Goal: Information Seeking & Learning: Check status

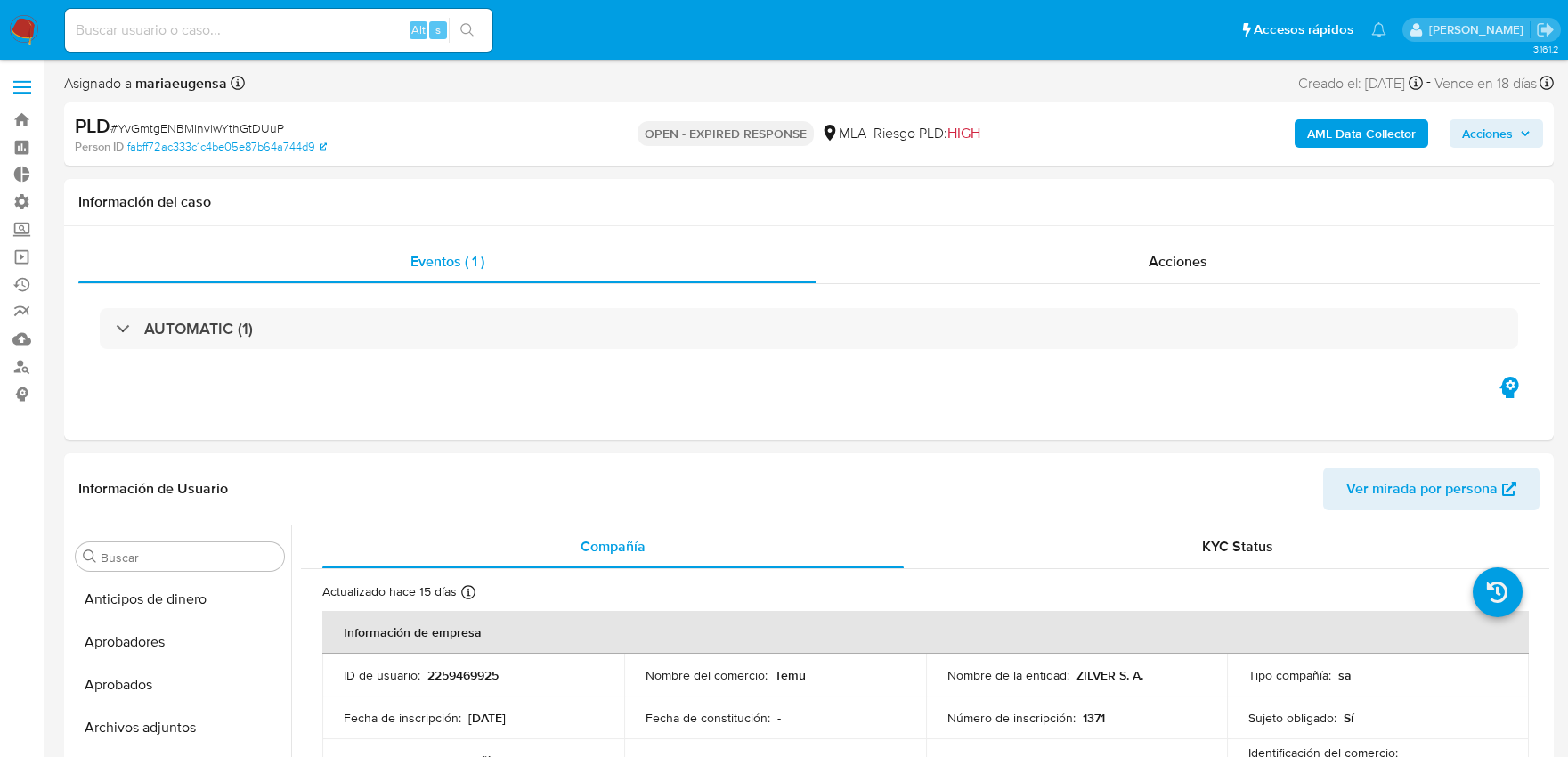
select select "10"
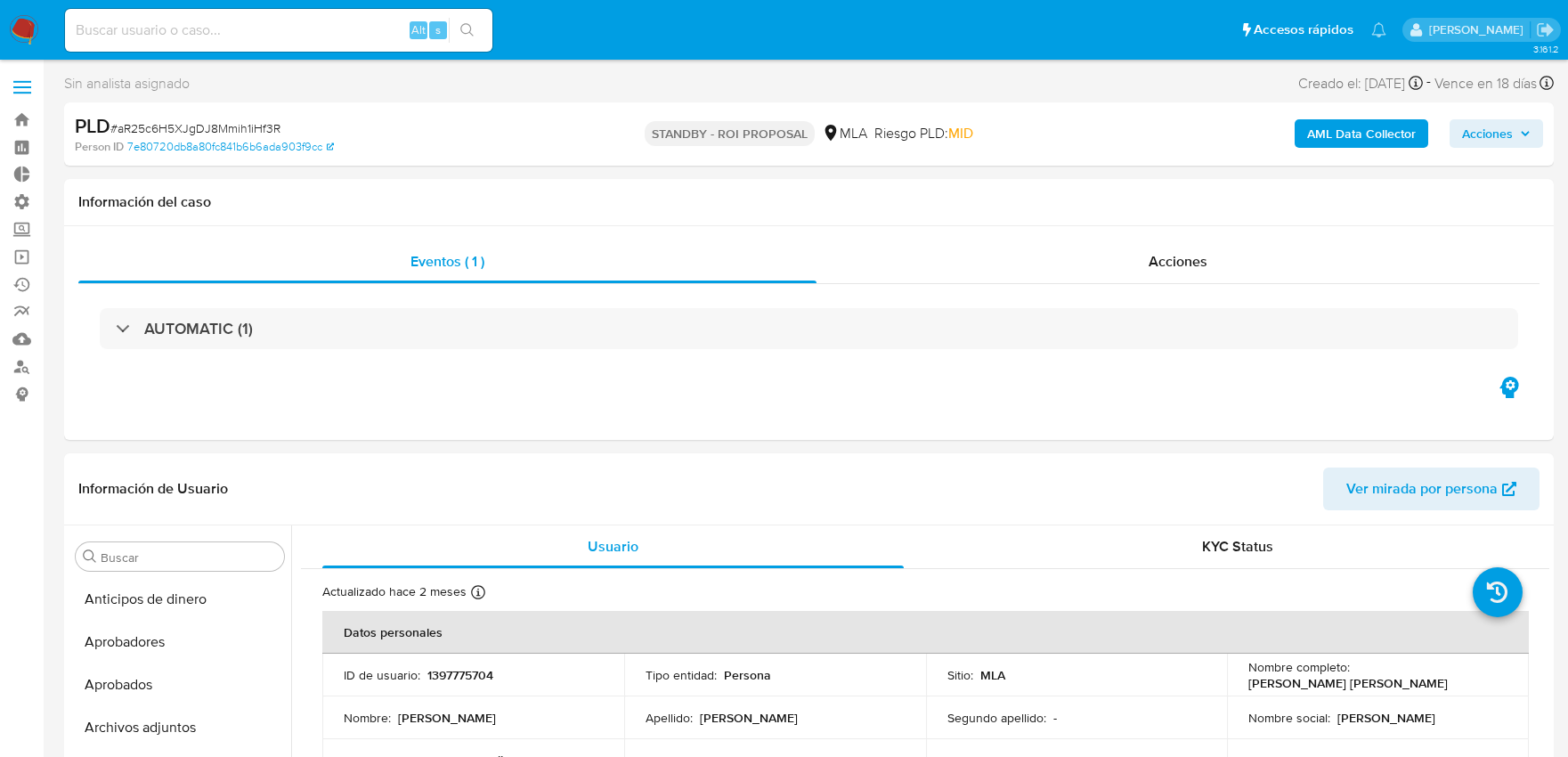
select select "10"
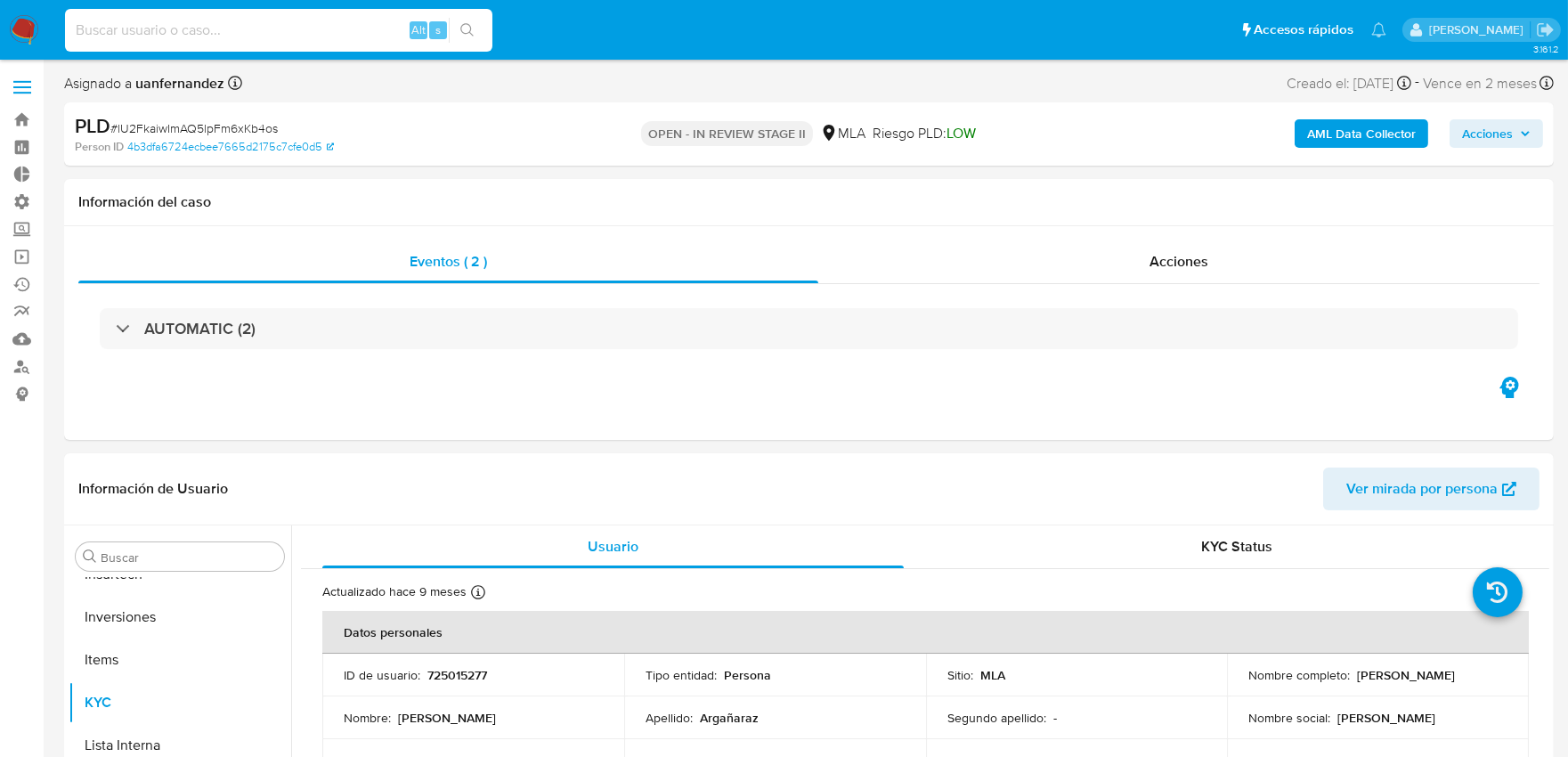
click at [321, 22] on input at bounding box center [279, 30] width 428 height 23
type input "1185717641"
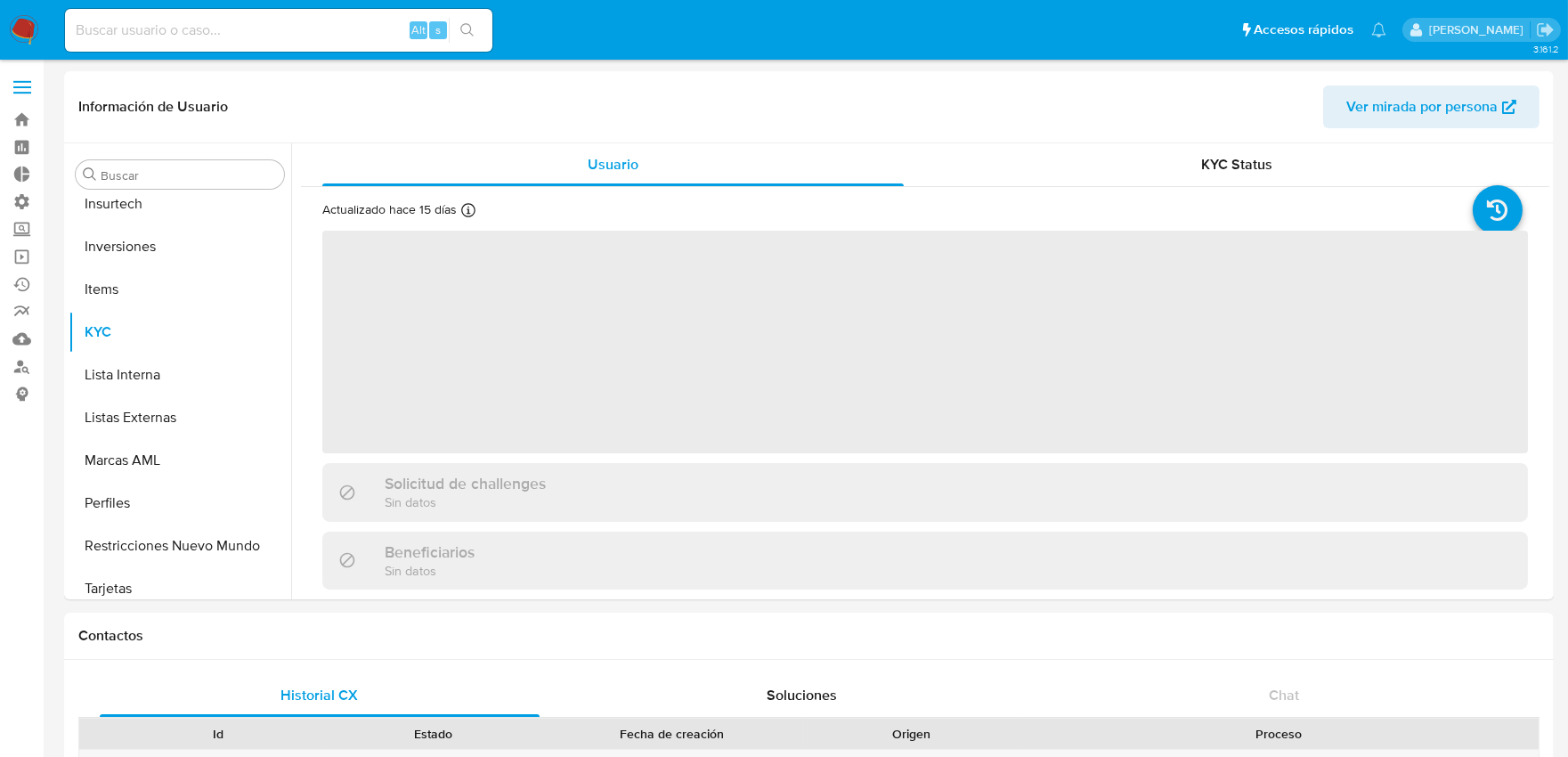
scroll to position [922, 0]
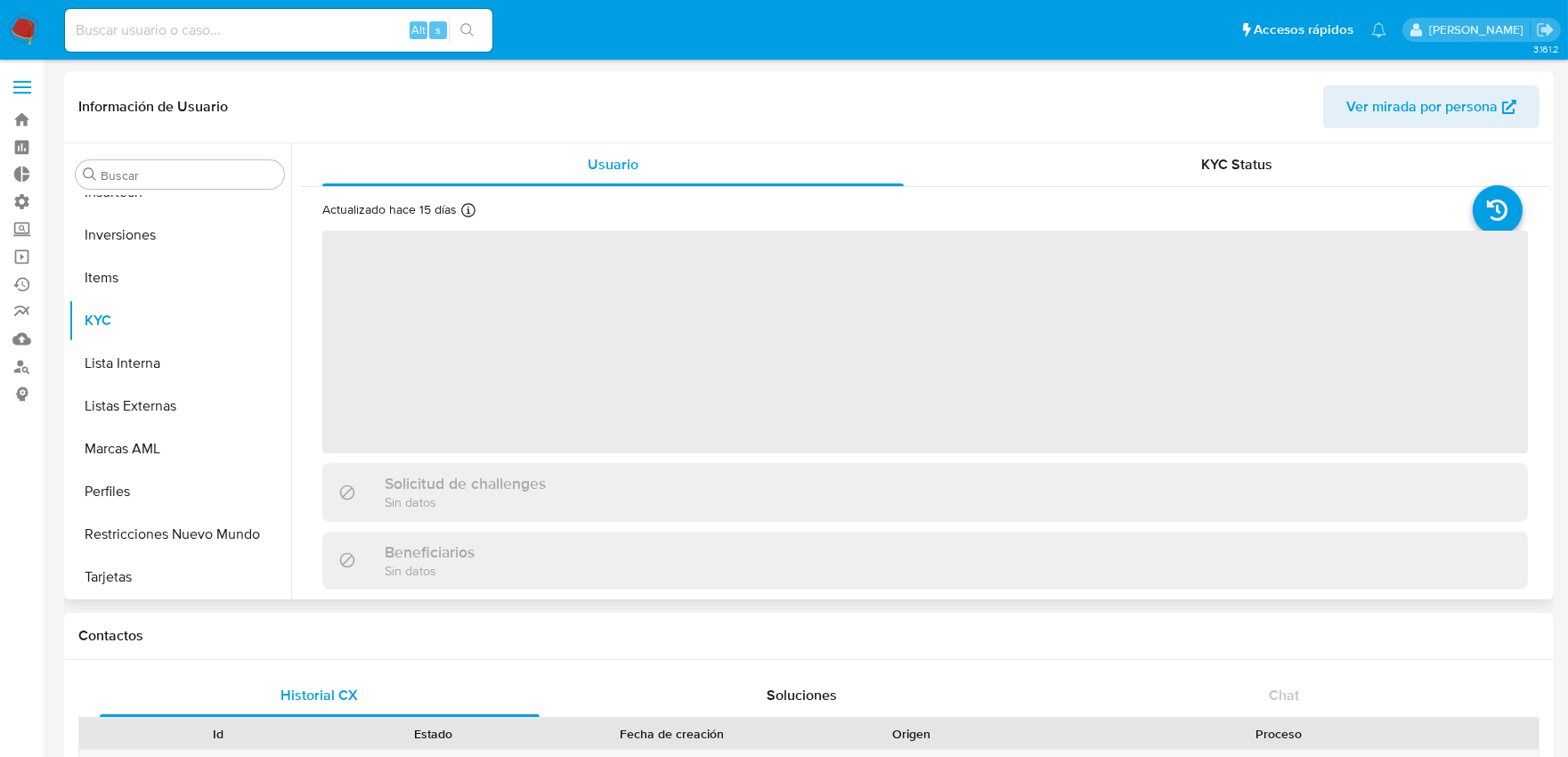
select select "10"
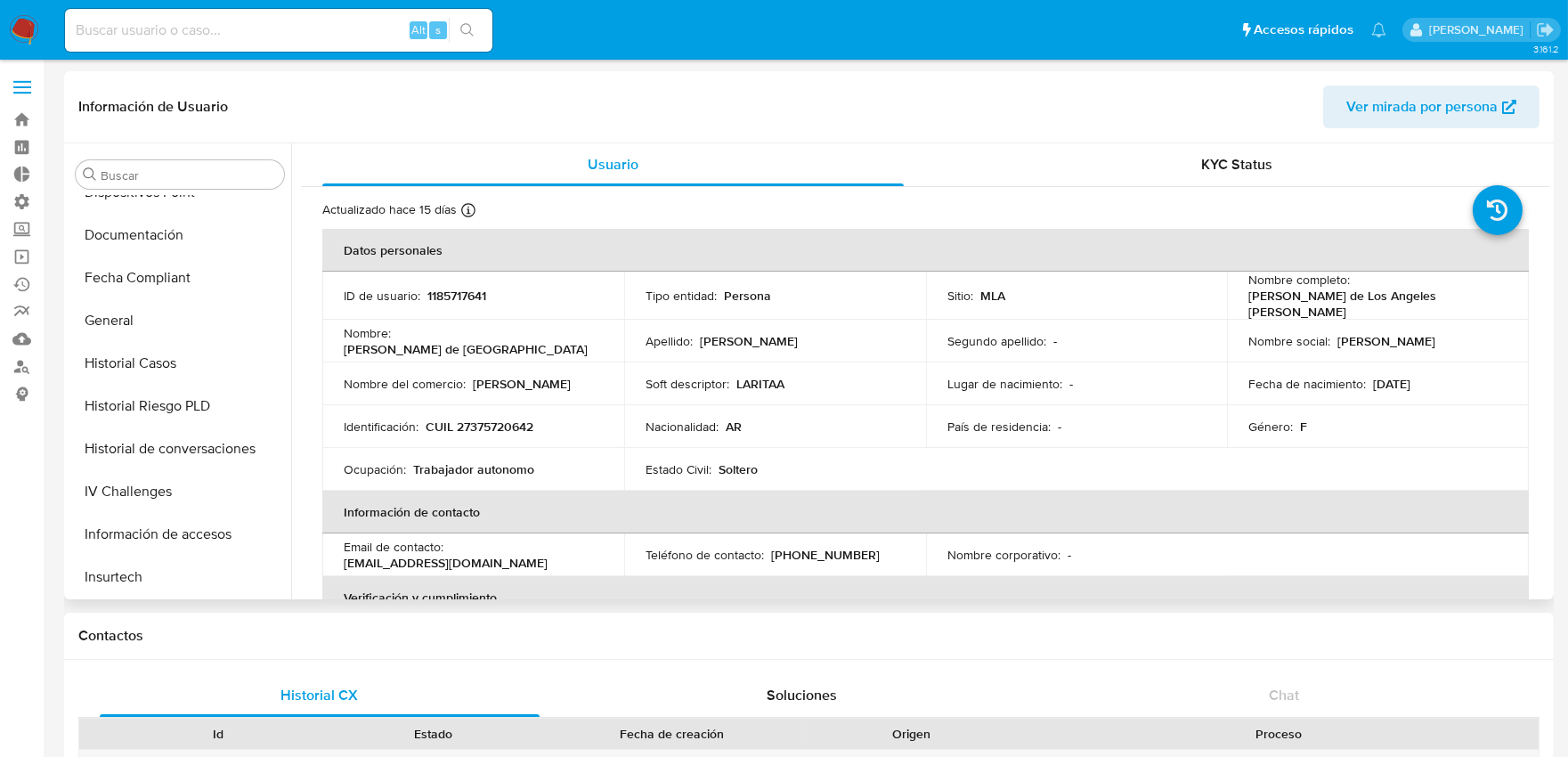
scroll to position [527, 0]
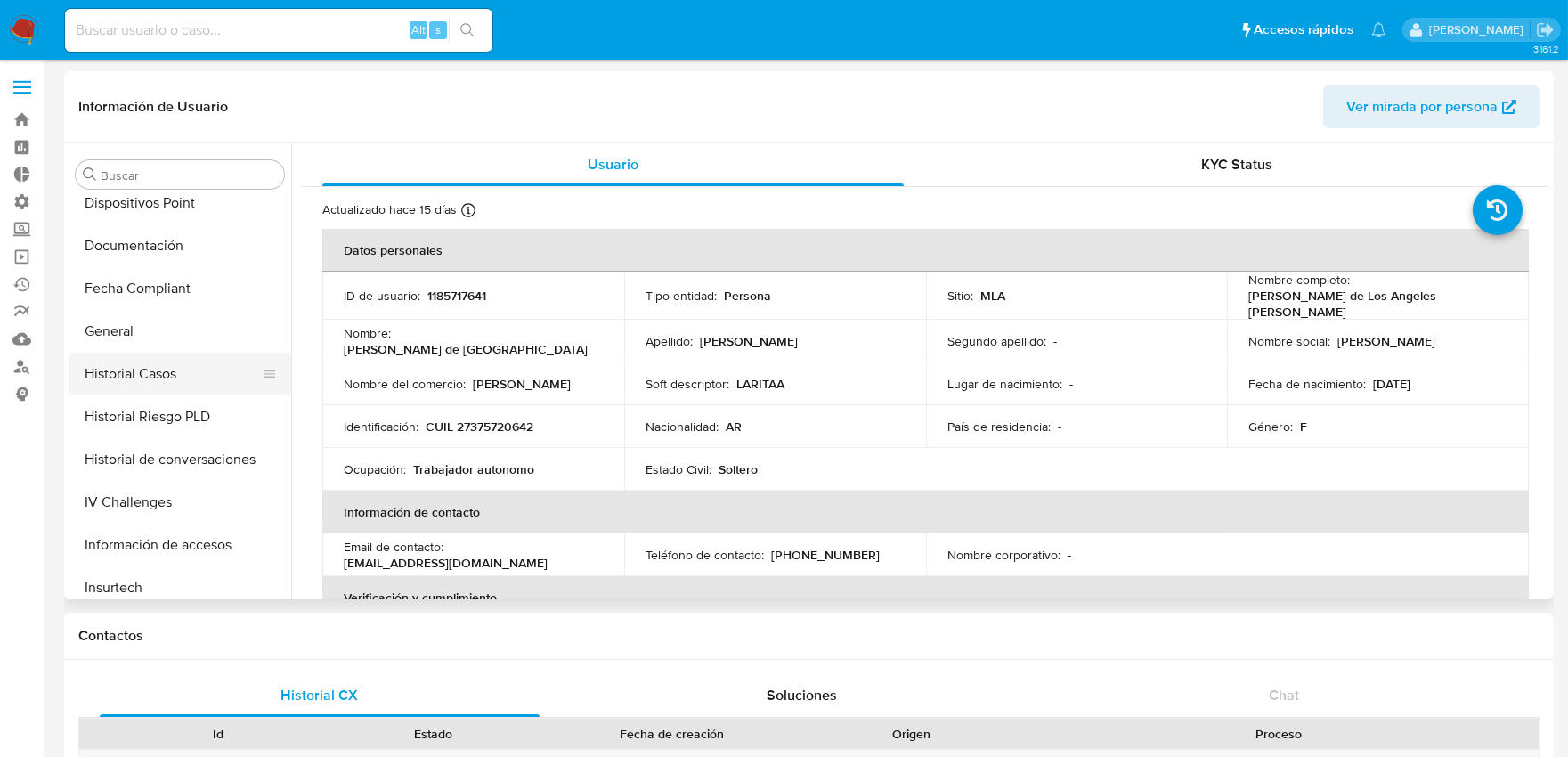
click at [163, 369] on button "Historial Casos" at bounding box center [172, 374] width 208 height 43
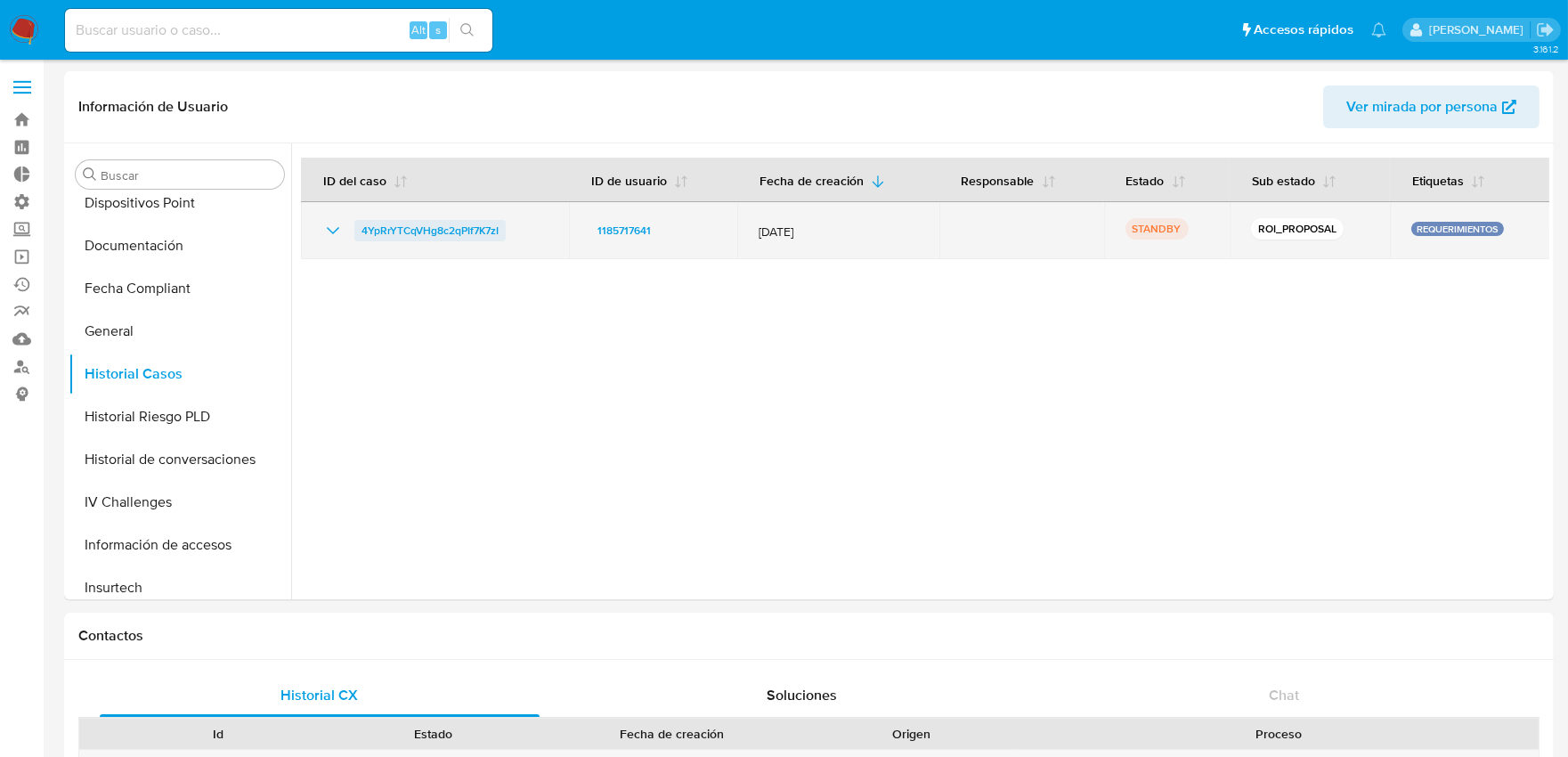
click at [434, 227] on span "4YpRrYTCqVHg8c2qPIf7K7zI" at bounding box center [430, 230] width 138 height 21
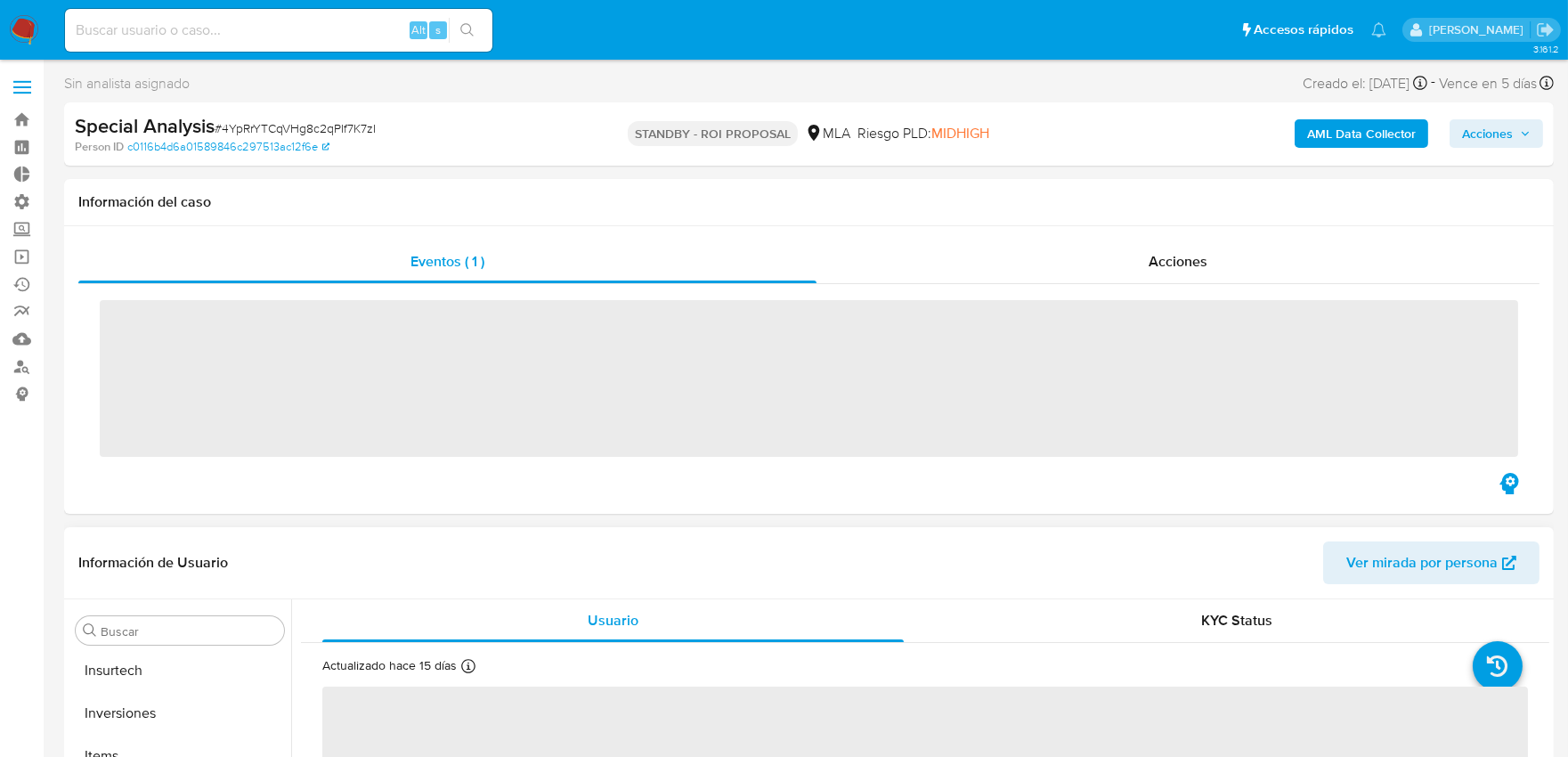
scroll to position [922, 0]
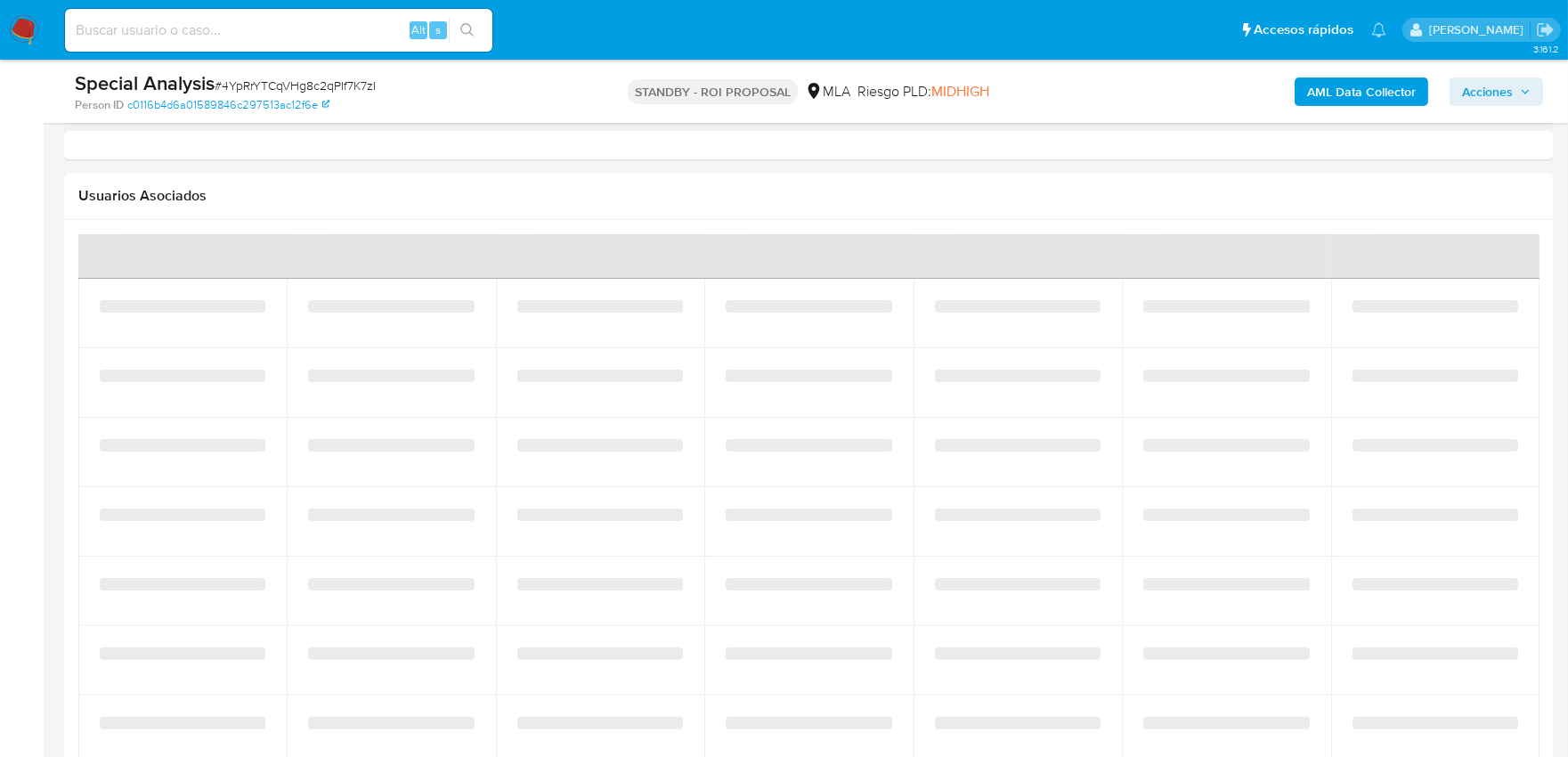
select select "10"
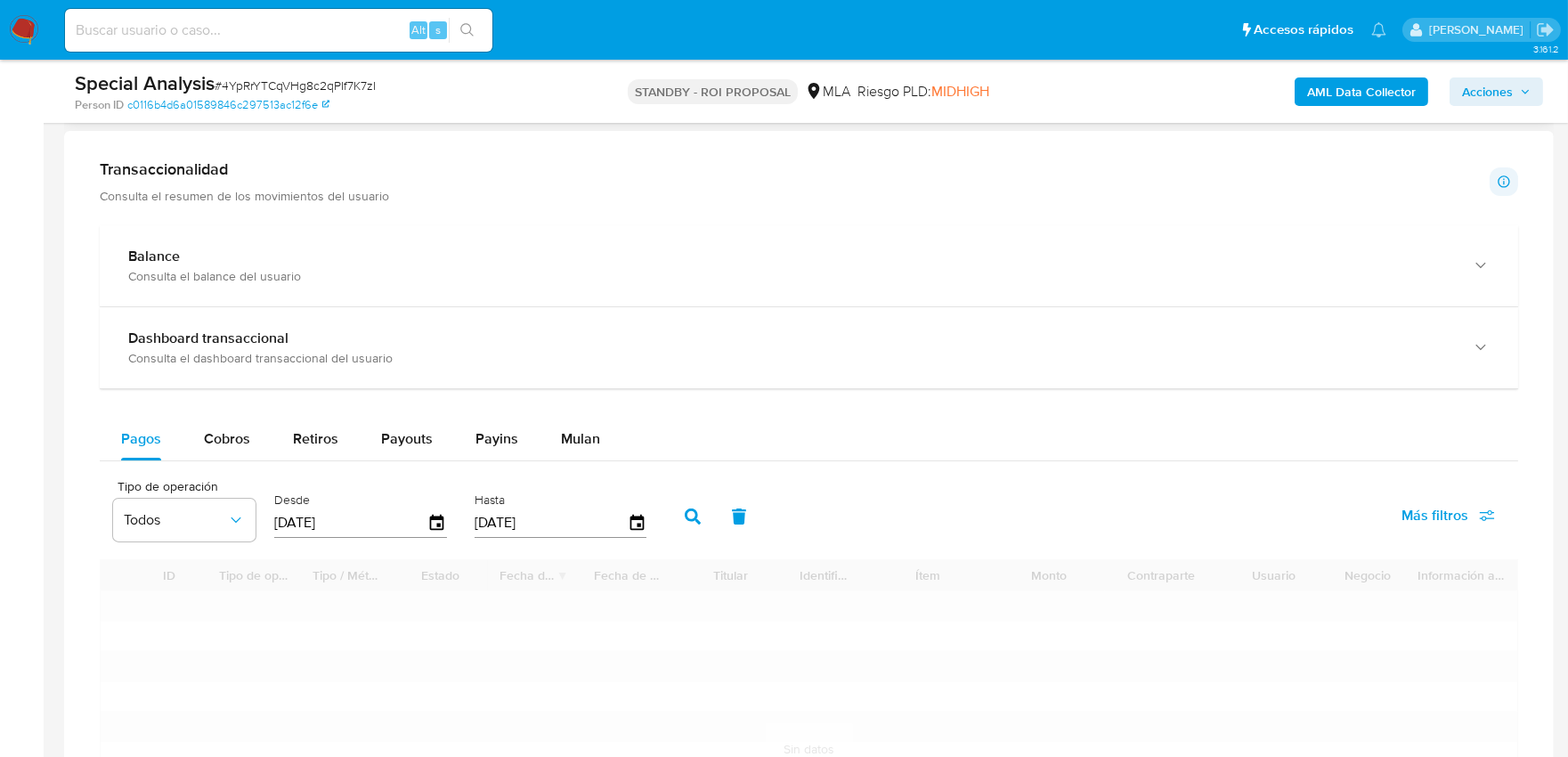
scroll to position [1186, 0]
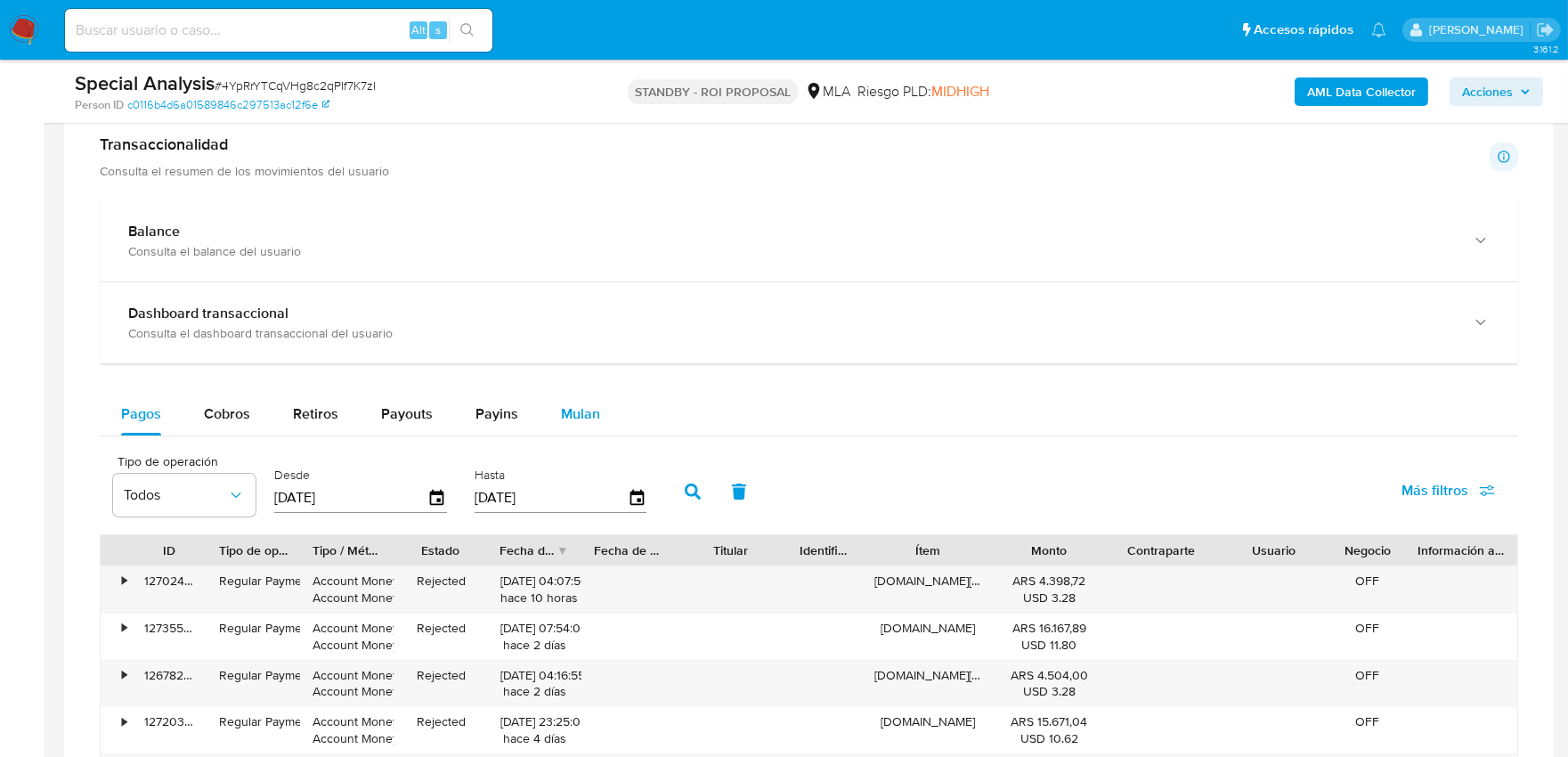
click at [574, 424] on span "Mulan" at bounding box center [580, 413] width 39 height 21
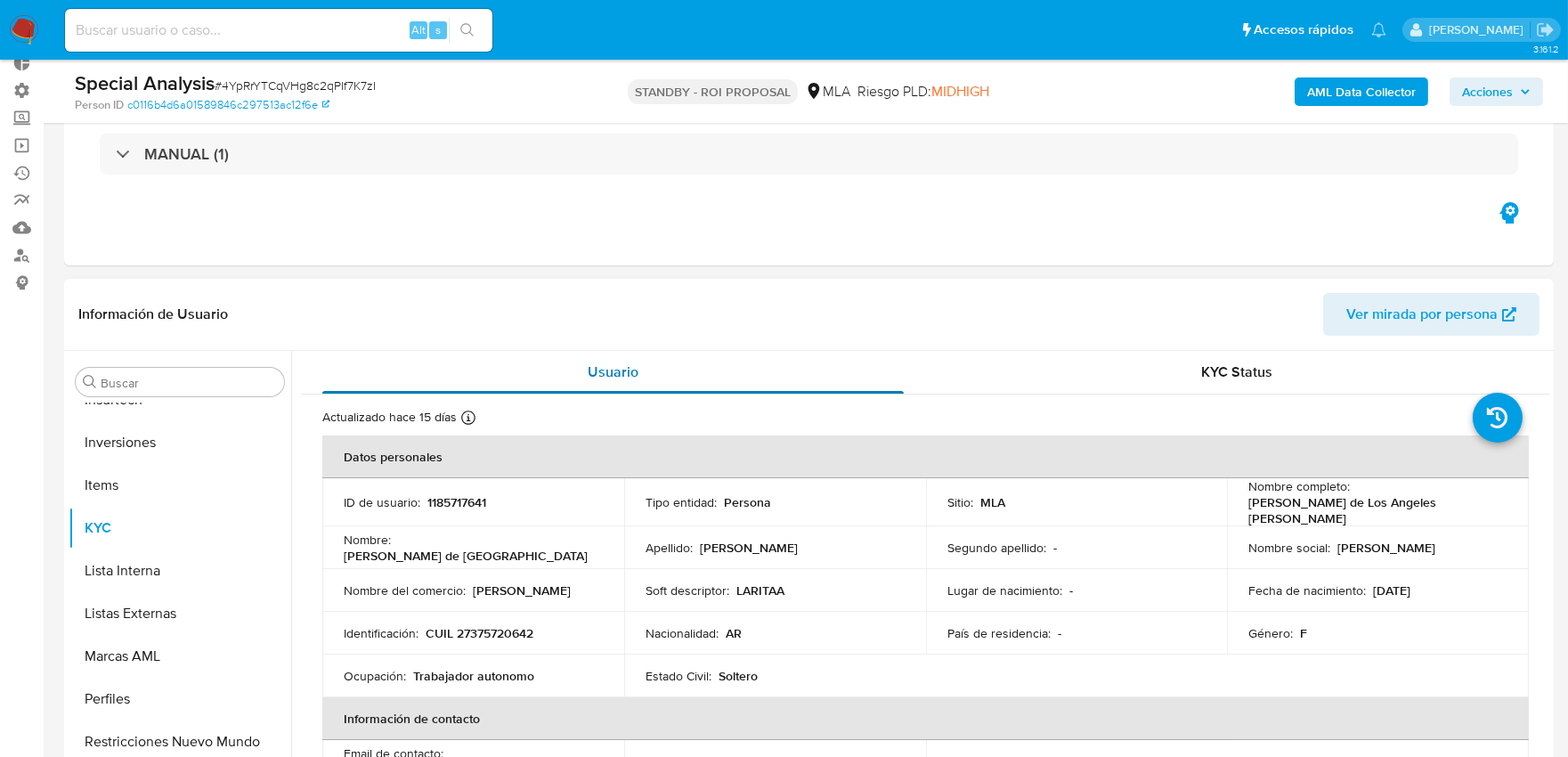
scroll to position [0, 0]
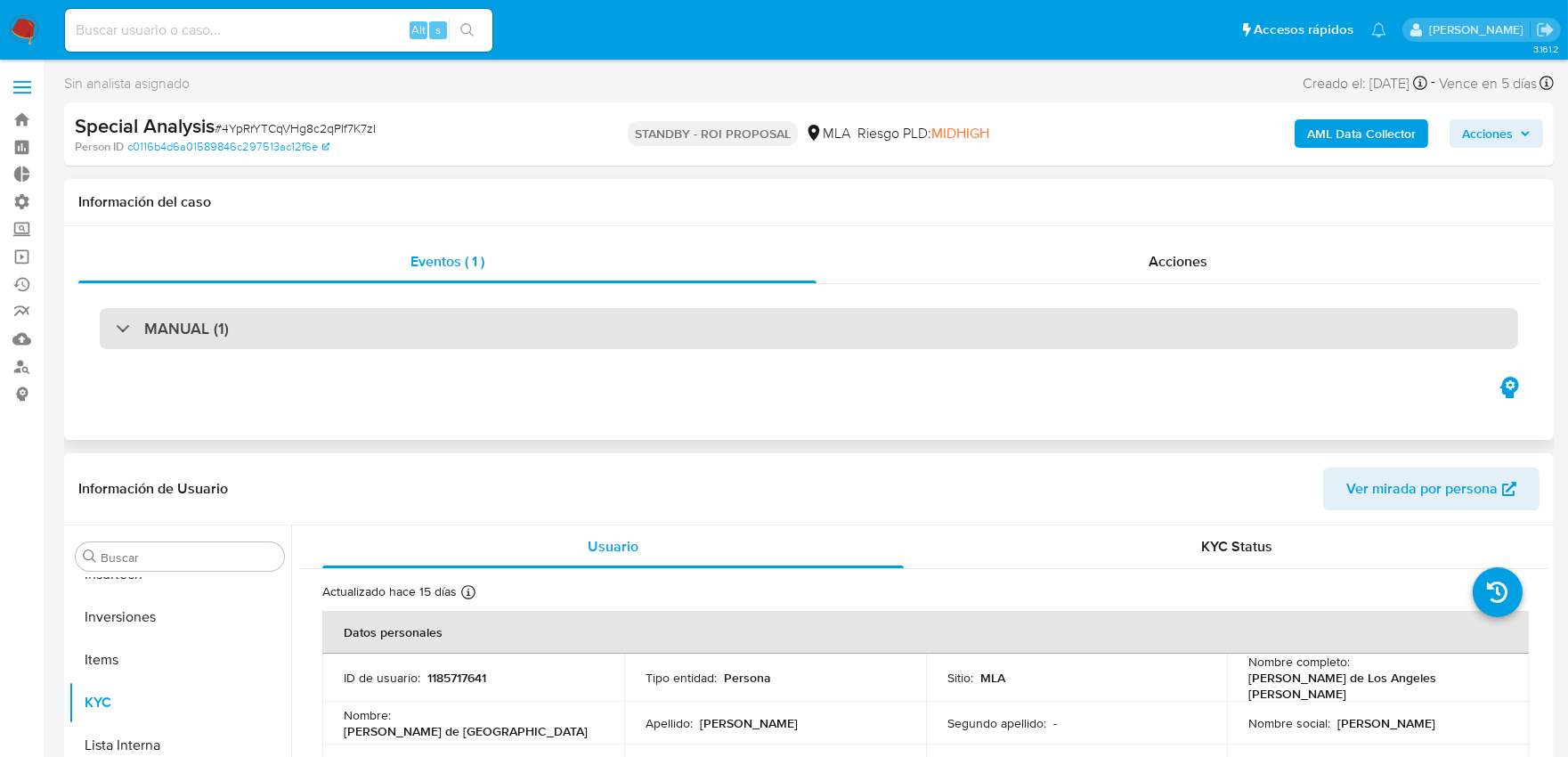
click at [598, 313] on div "MANUAL (1)" at bounding box center [809, 329] width 1418 height 41
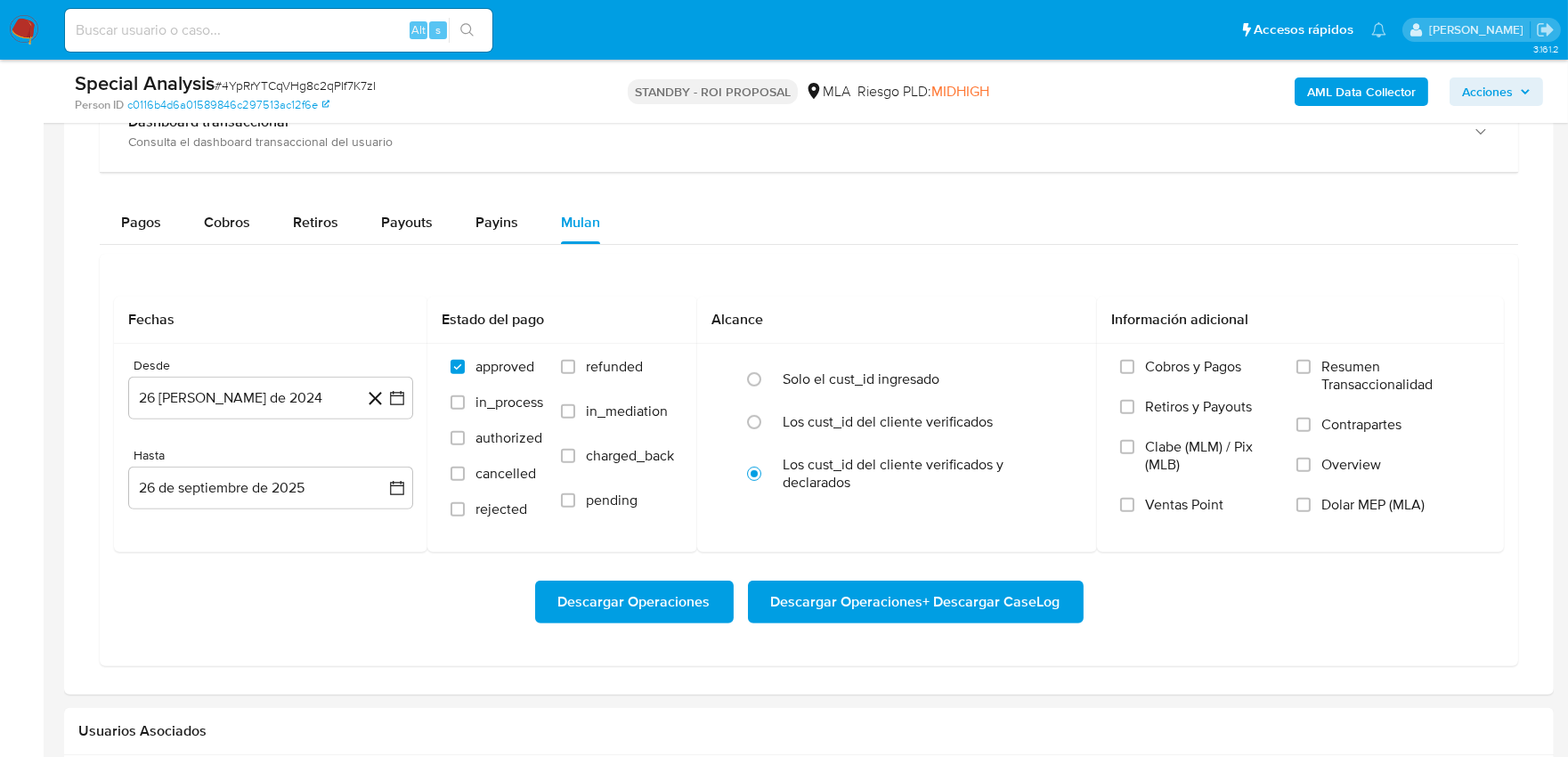
scroll to position [1418, 0]
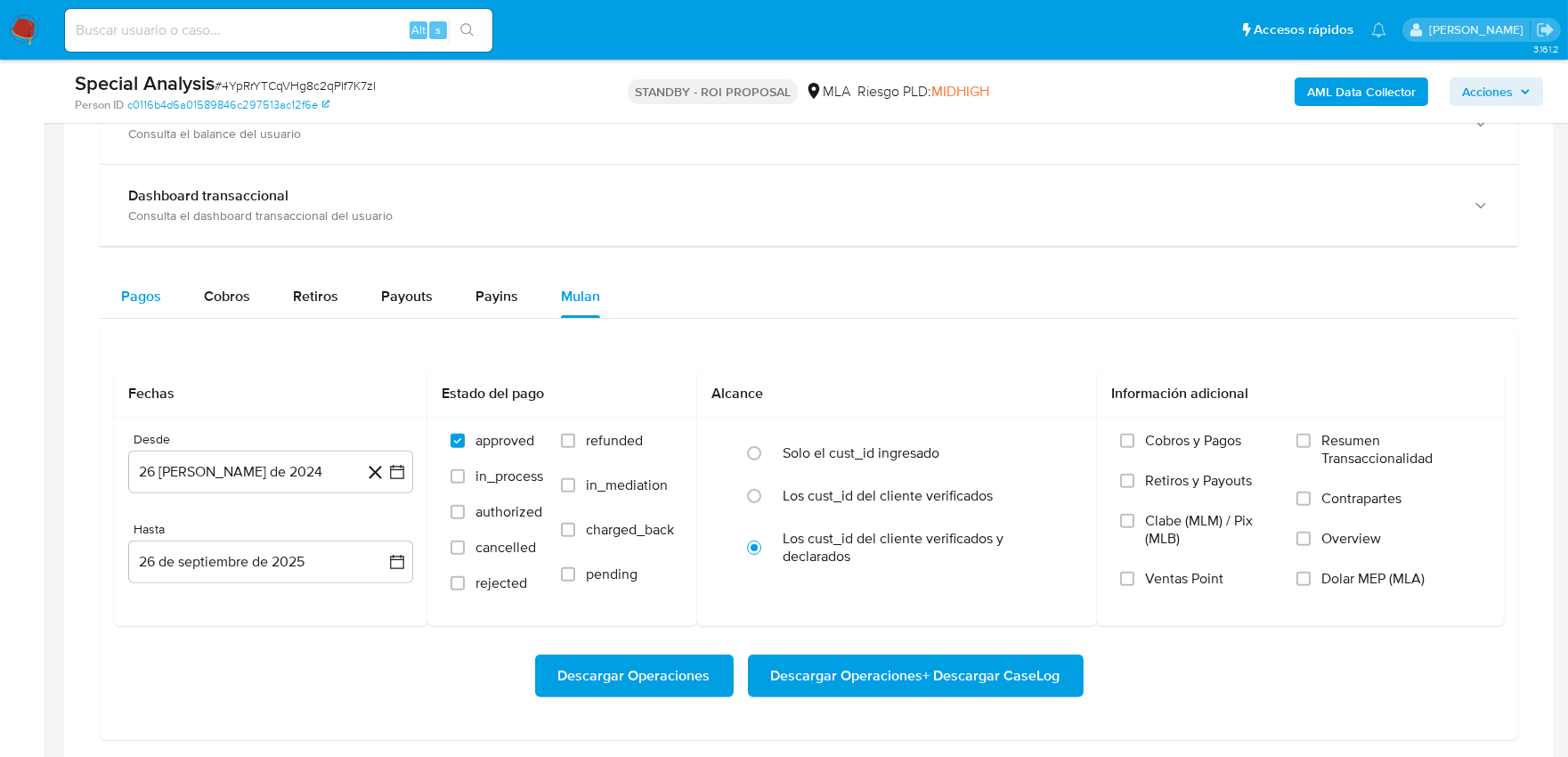
click at [146, 297] on span "Pagos" at bounding box center [141, 295] width 40 height 21
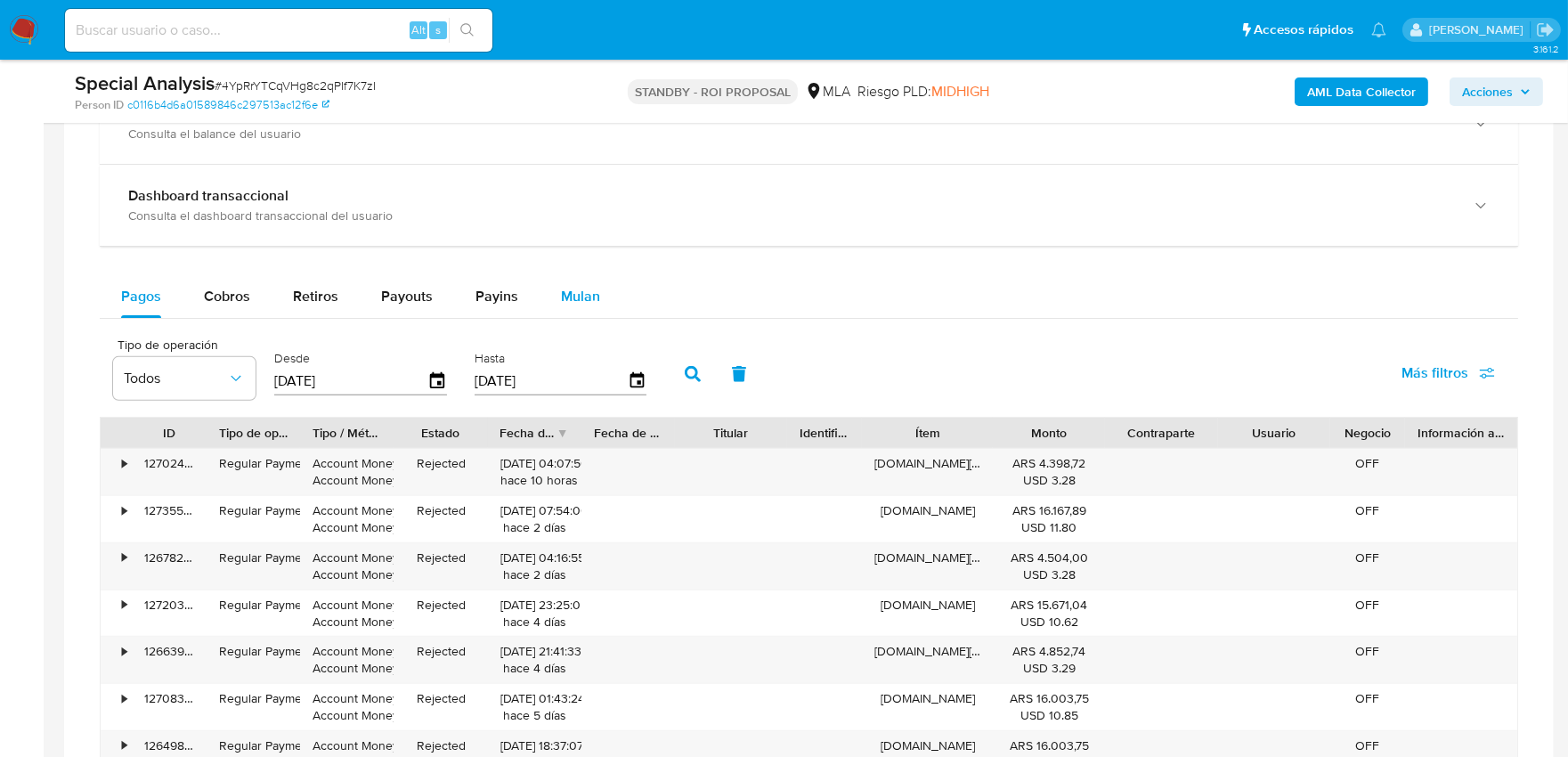
click at [596, 301] on button "Mulan" at bounding box center [580, 296] width 82 height 43
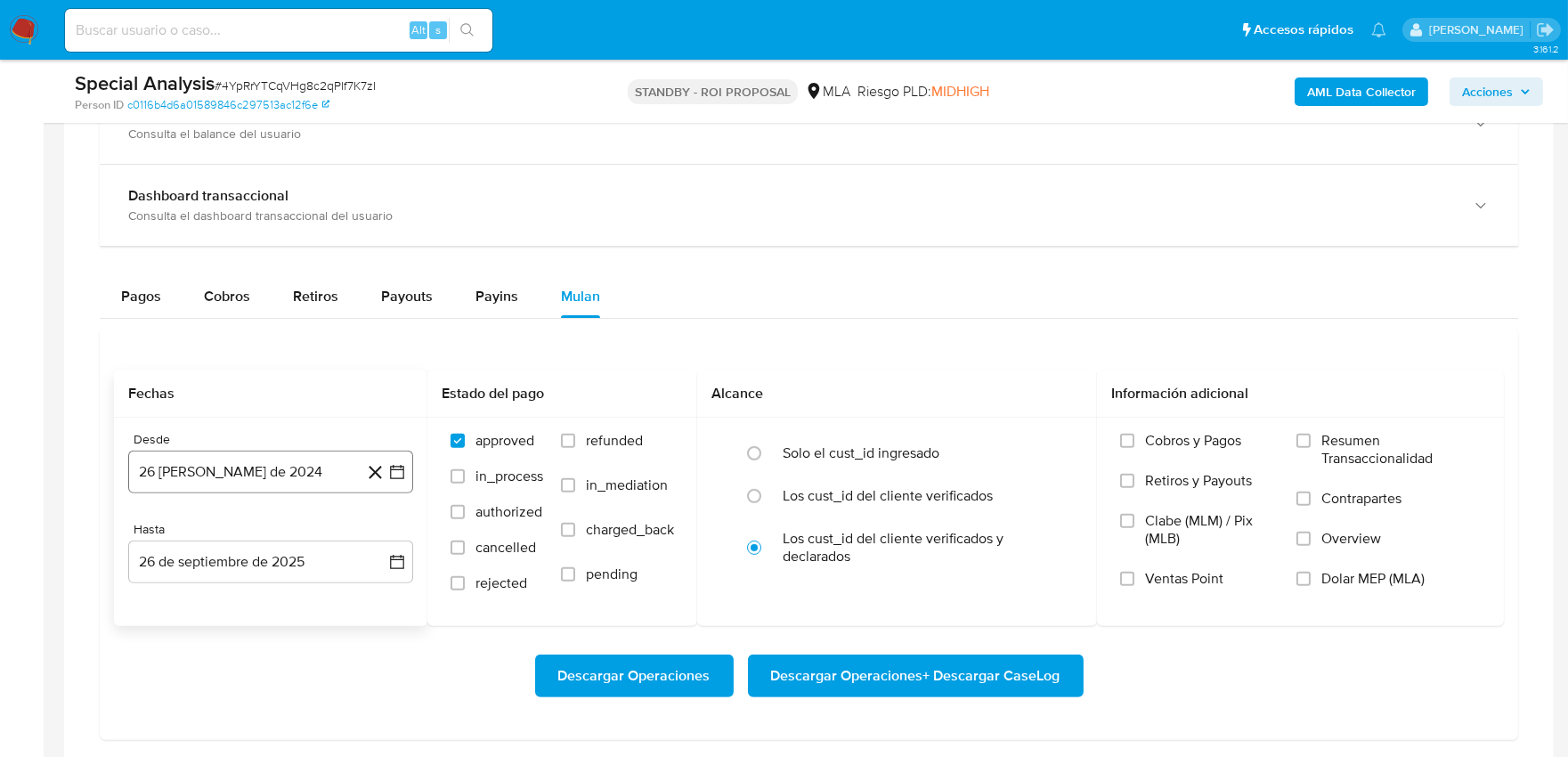
click at [281, 473] on button "26 de agosto de 2024" at bounding box center [271, 472] width 285 height 43
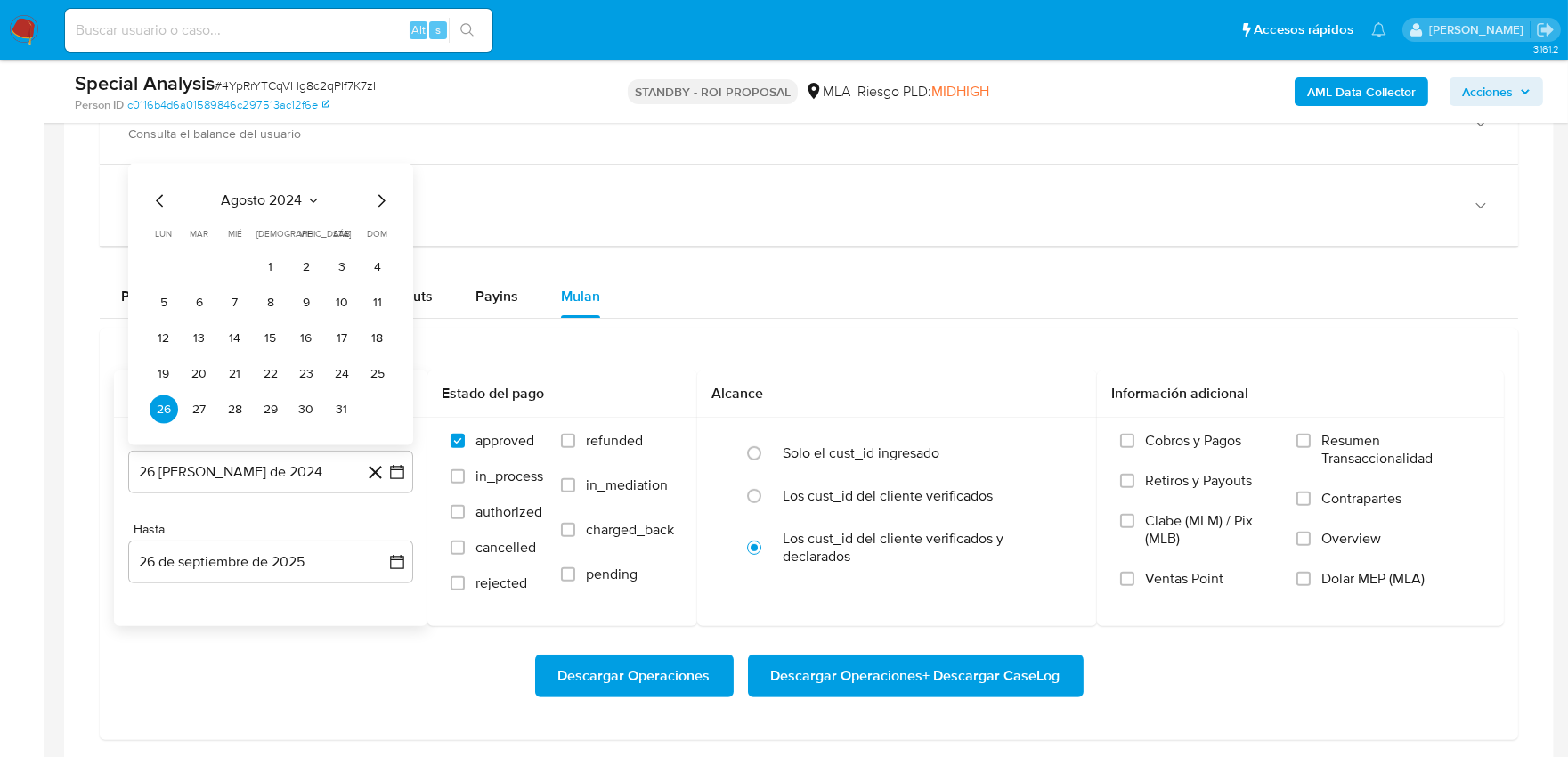
click at [313, 195] on icon "Seleccionar mes y año" at bounding box center [313, 201] width 14 height 14
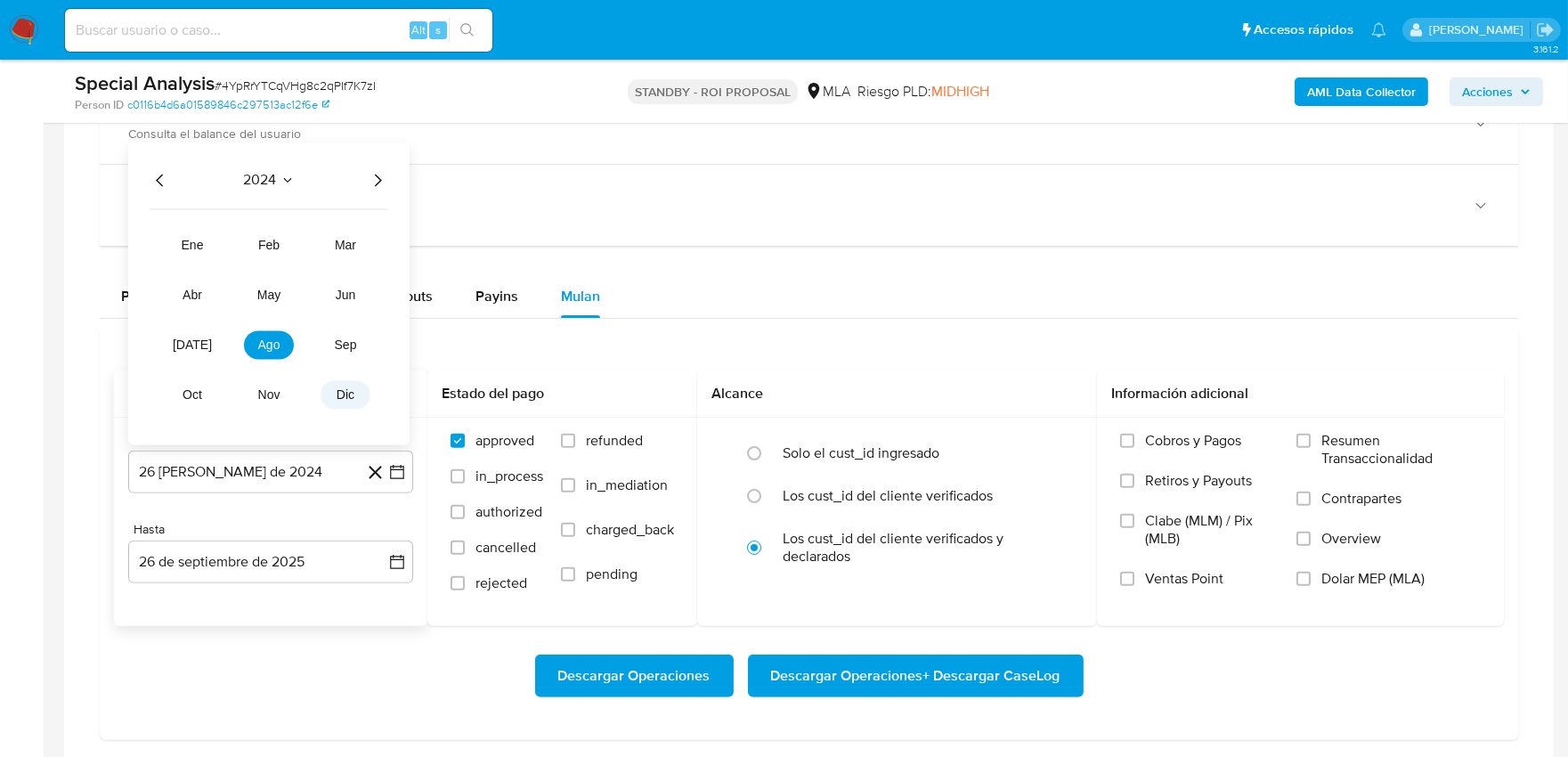
click at [351, 396] on span "dic" at bounding box center [346, 395] width 18 height 14
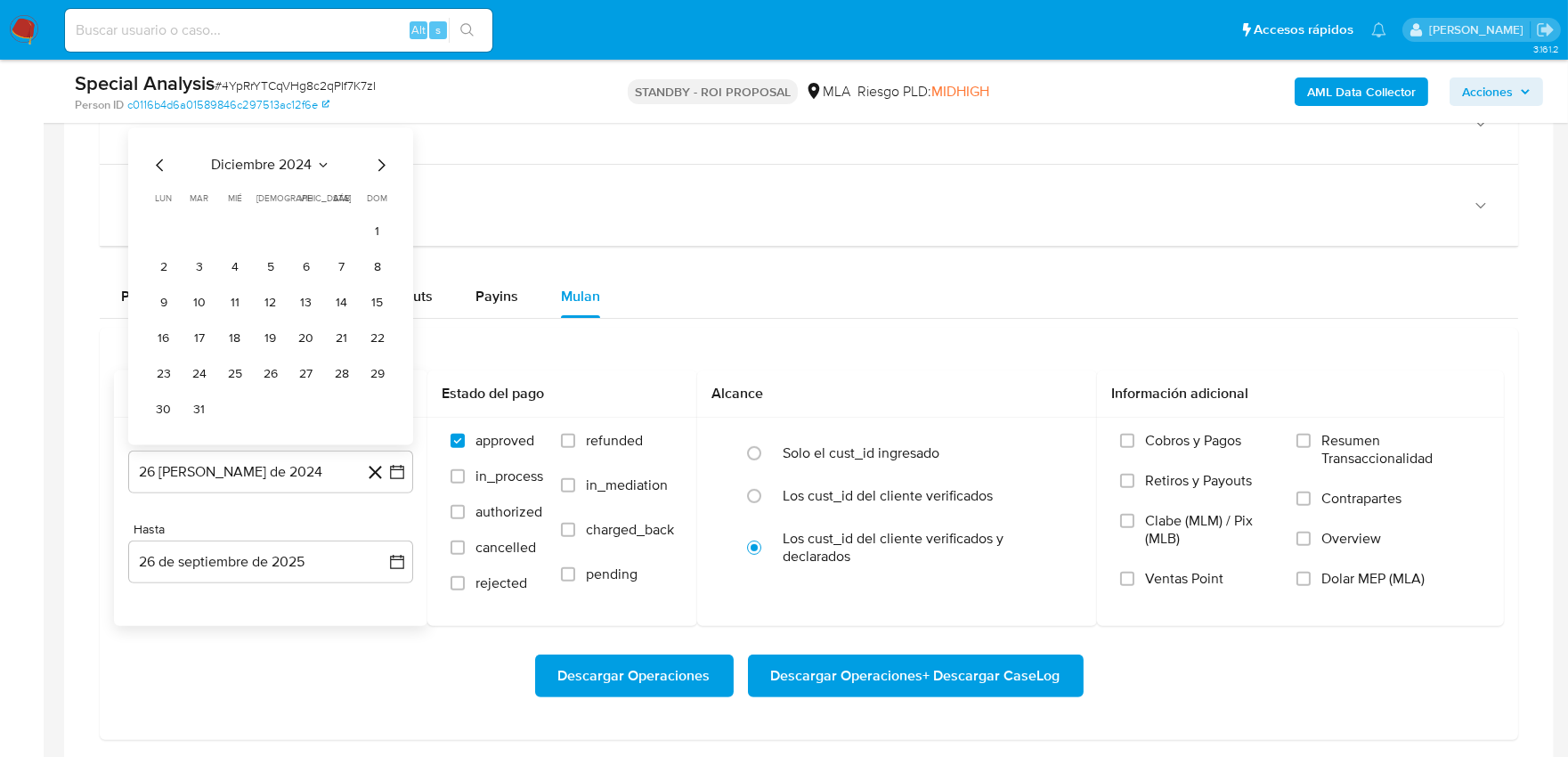
click at [323, 164] on icon "Seleccionar mes y año" at bounding box center [323, 165] width 14 height 14
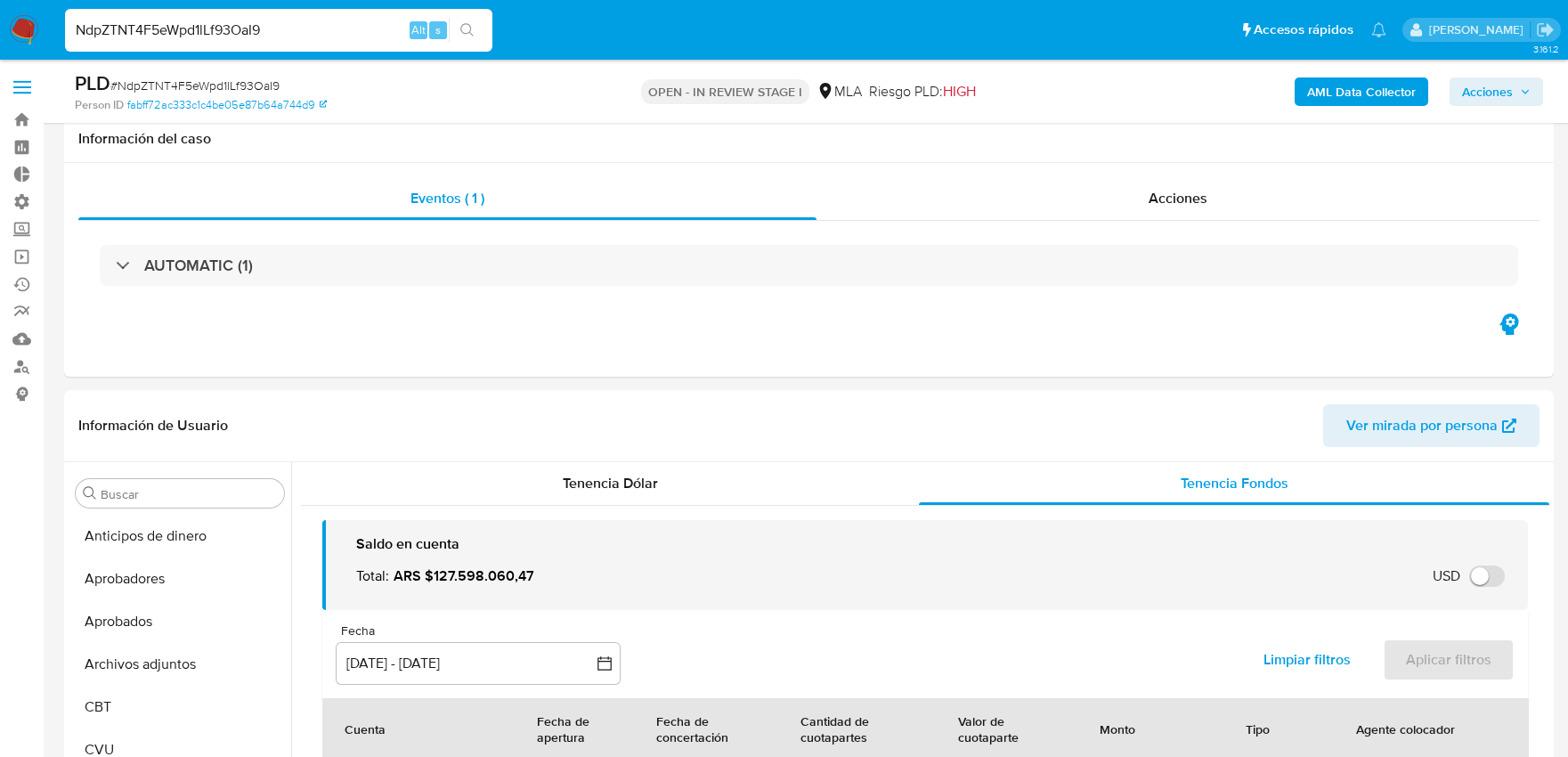
select select "10"
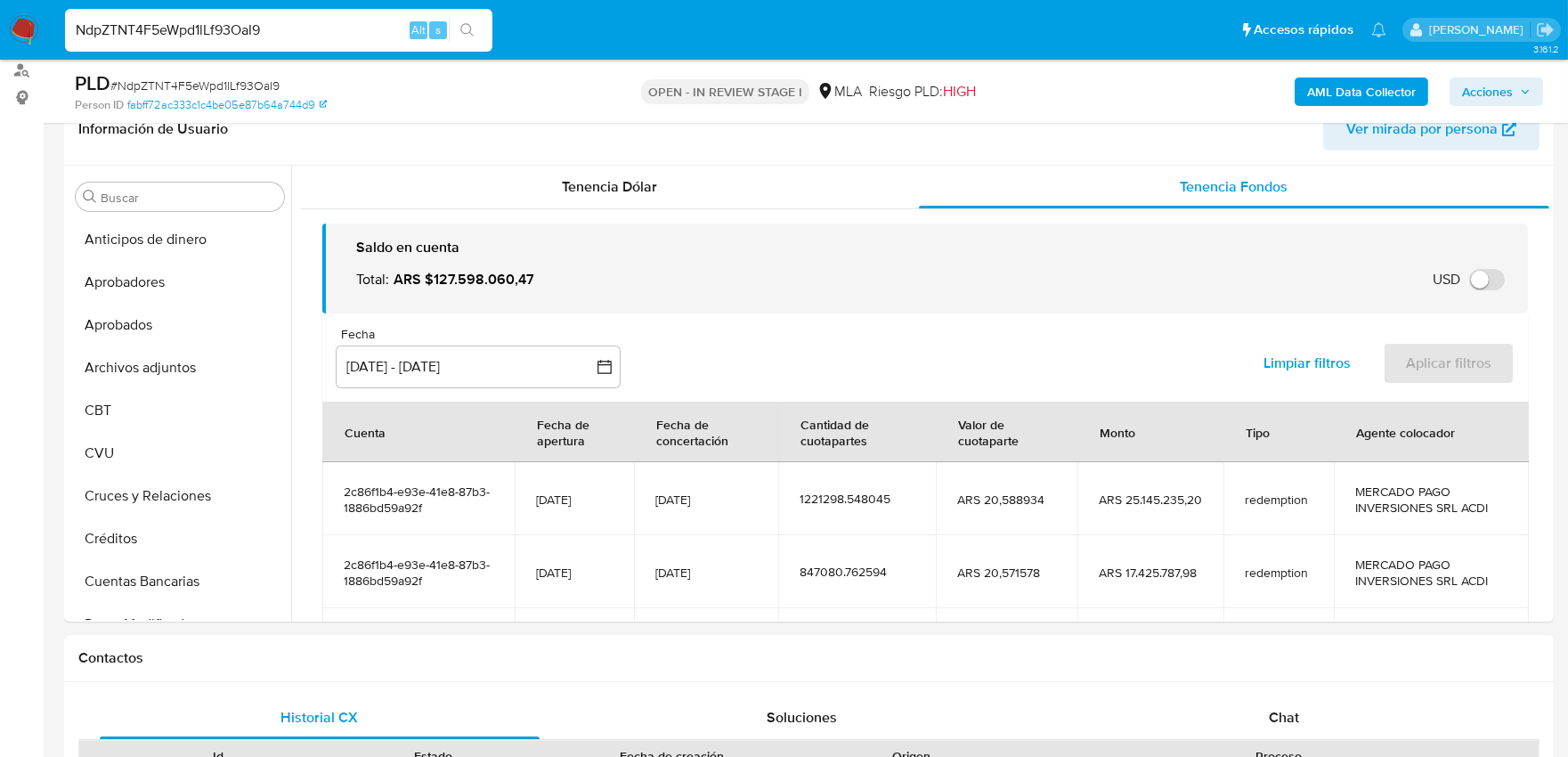
scroll to position [197, 0]
